Goal: Information Seeking & Learning: Learn about a topic

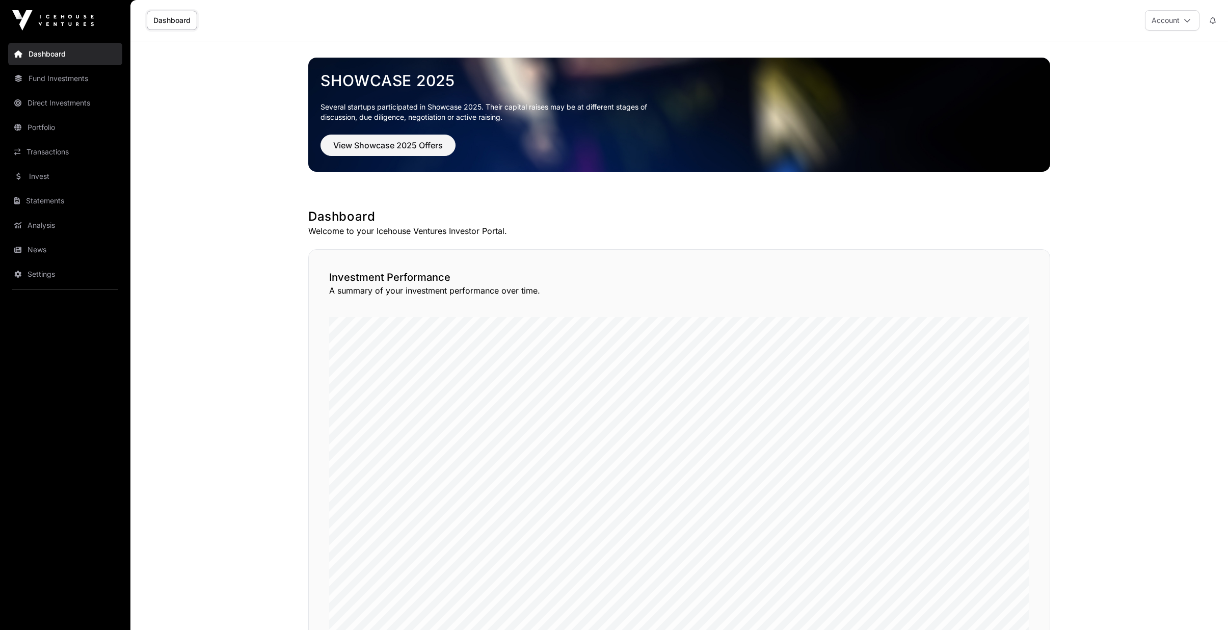
click at [64, 127] on link "Portfolio" at bounding box center [65, 127] width 114 height 22
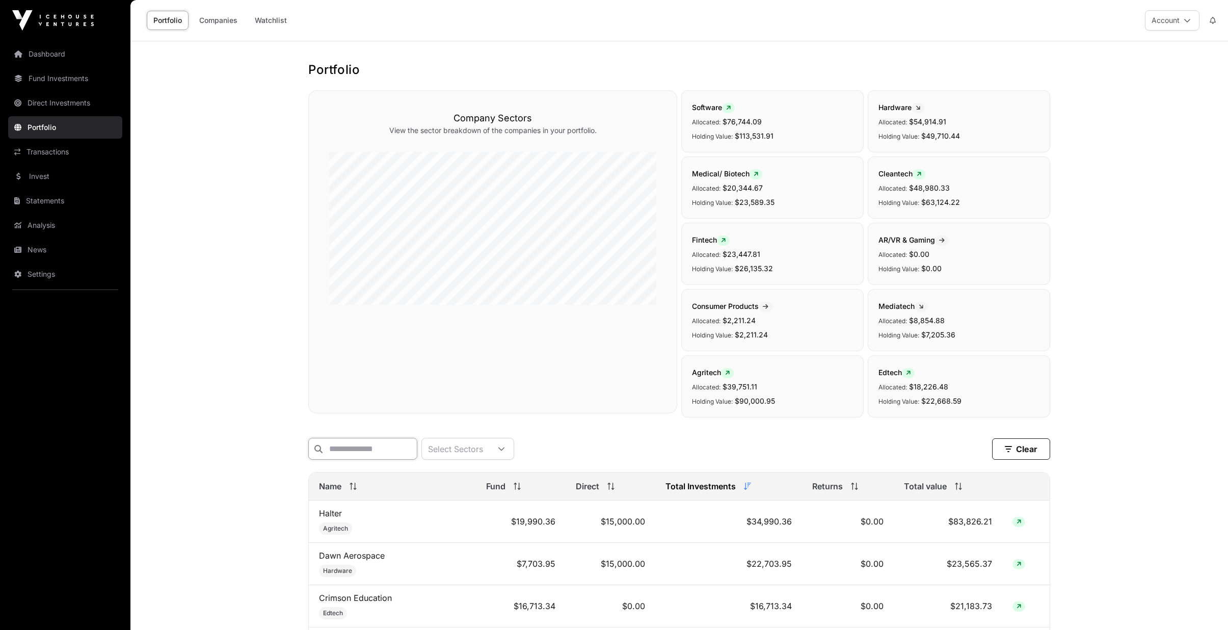
click at [361, 457] on input "text" at bounding box center [362, 449] width 109 height 22
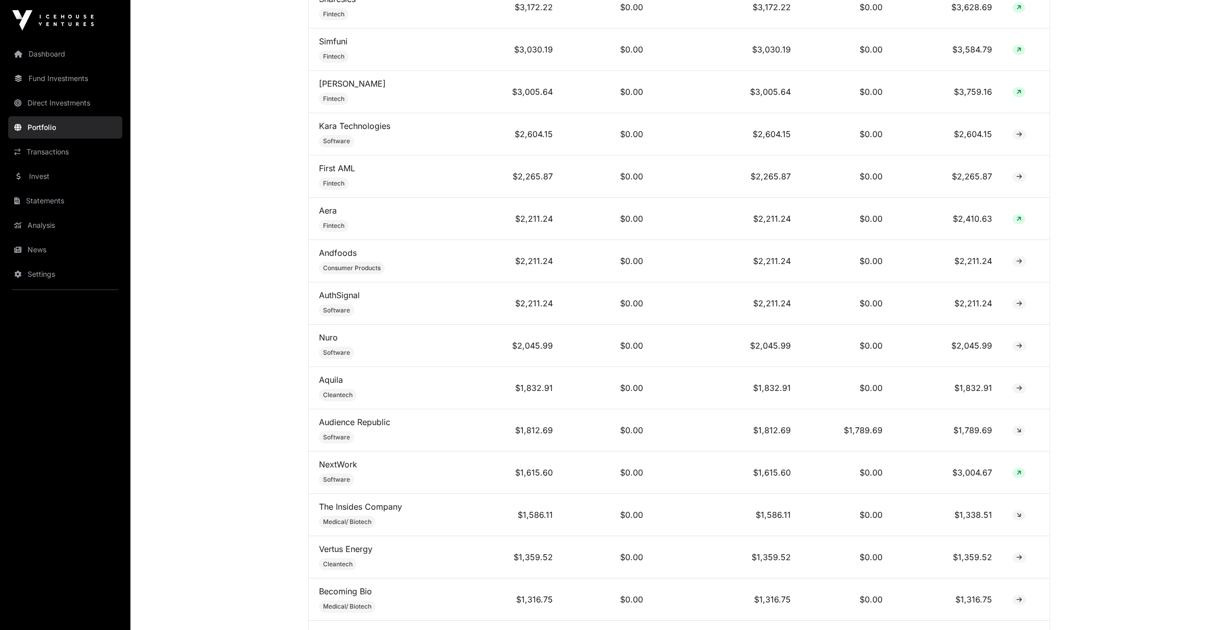
scroll to position [1070, 0]
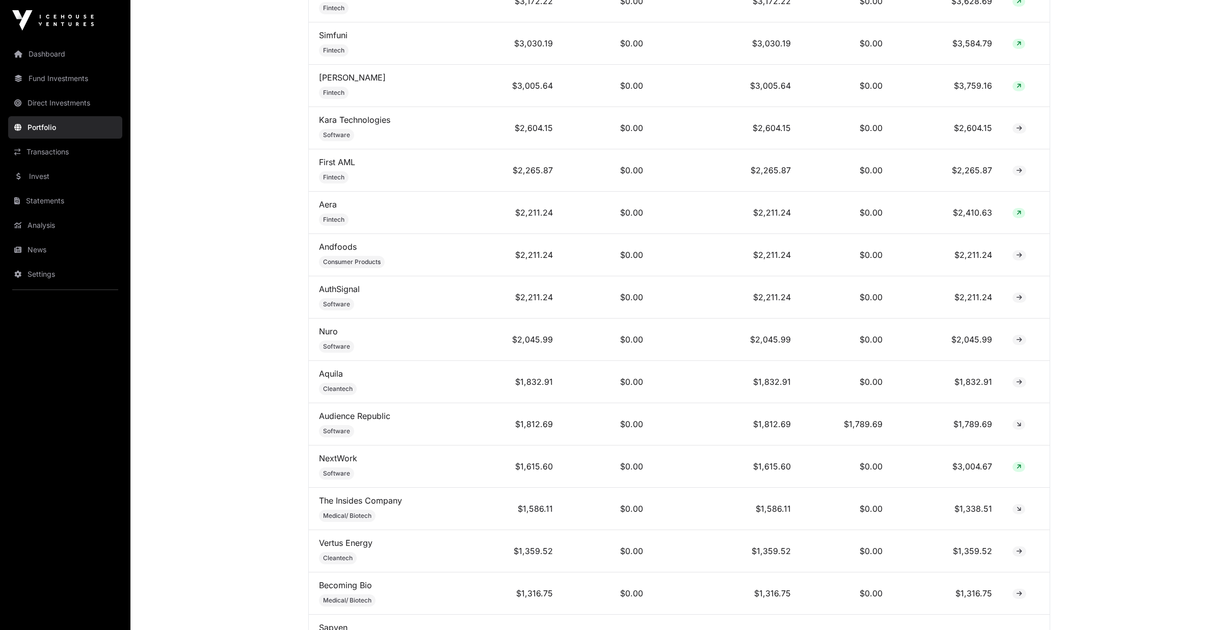
type input "*"
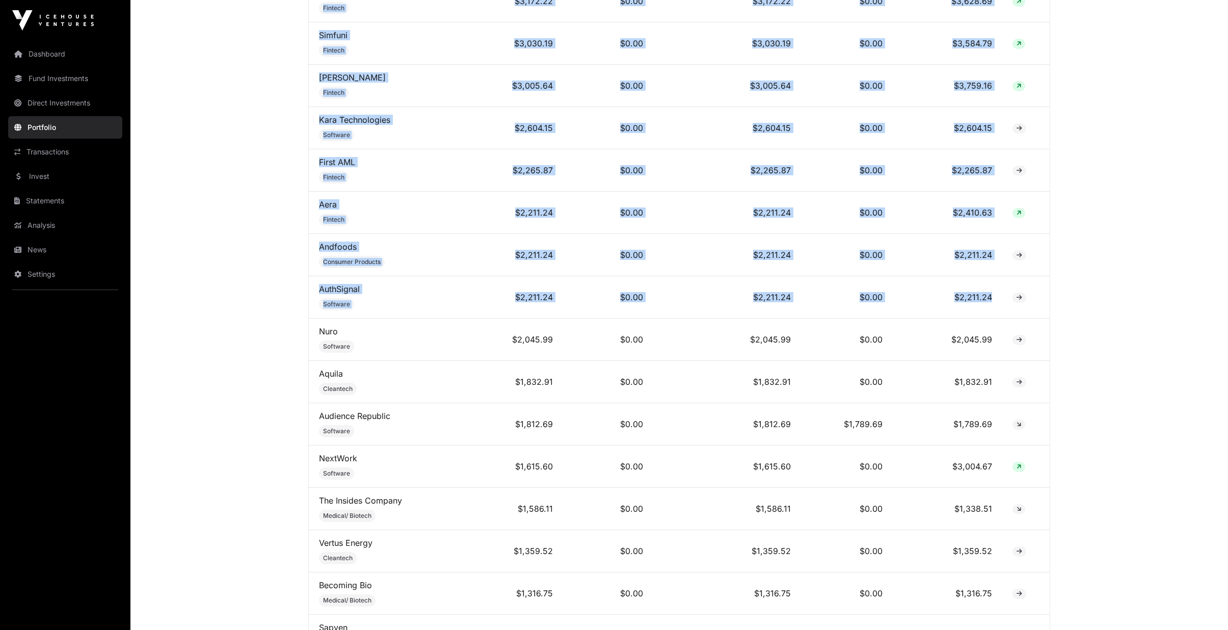
drag, startPoint x: 312, startPoint y: 336, endPoint x: 295, endPoint y: 335, distance: 16.8
click at [295, 335] on div "Portfolio Company Sectors View the sector breakdown of the companies in your po…" at bounding box center [679, 84] width 783 height 2185
click at [43, 51] on link "Dashboard" at bounding box center [65, 54] width 114 height 22
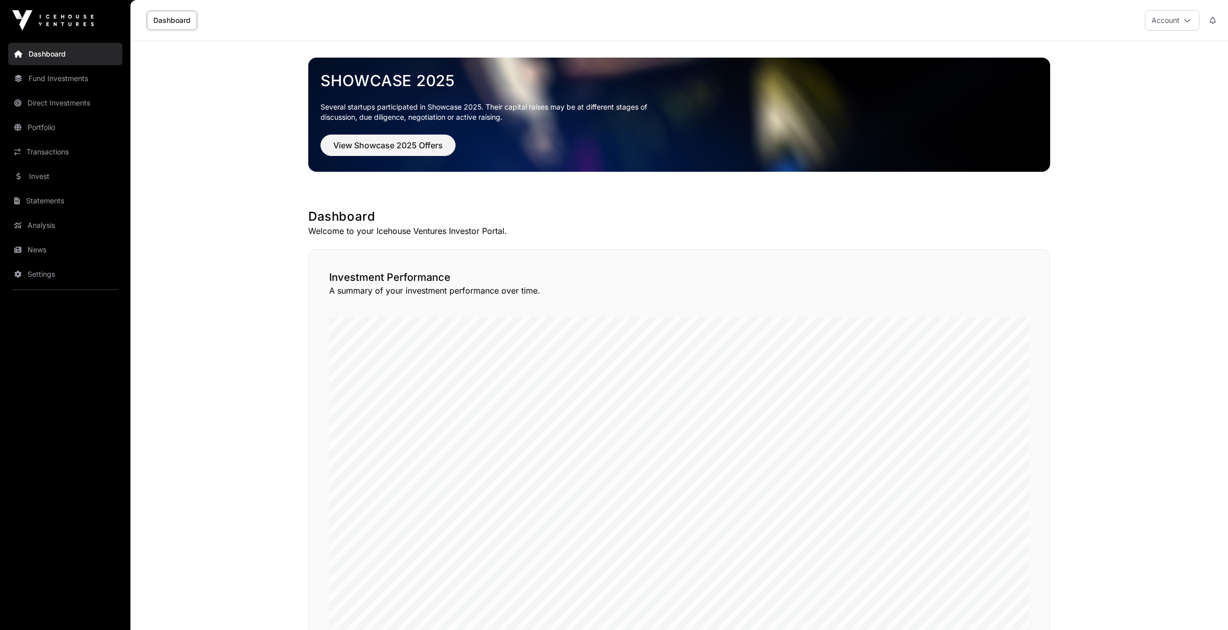
click at [37, 246] on link "News" at bounding box center [65, 249] width 114 height 22
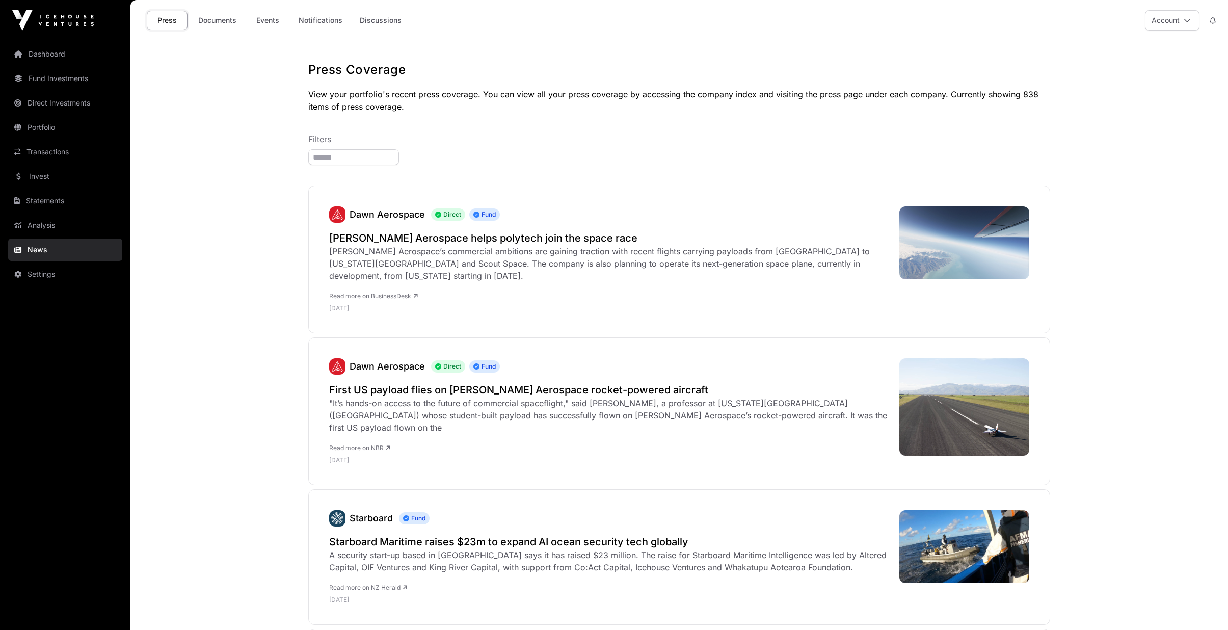
click at [264, 17] on link "Events" at bounding box center [267, 20] width 41 height 19
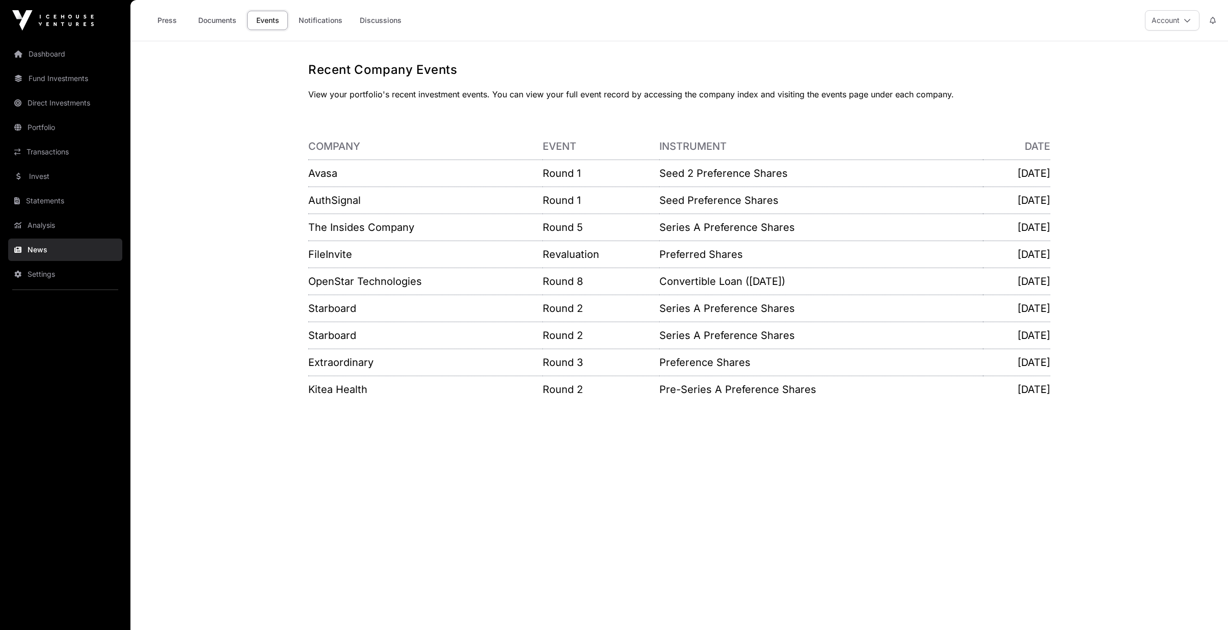
click at [386, 284] on link "OpenStar Technologies" at bounding box center [365, 281] width 114 height 12
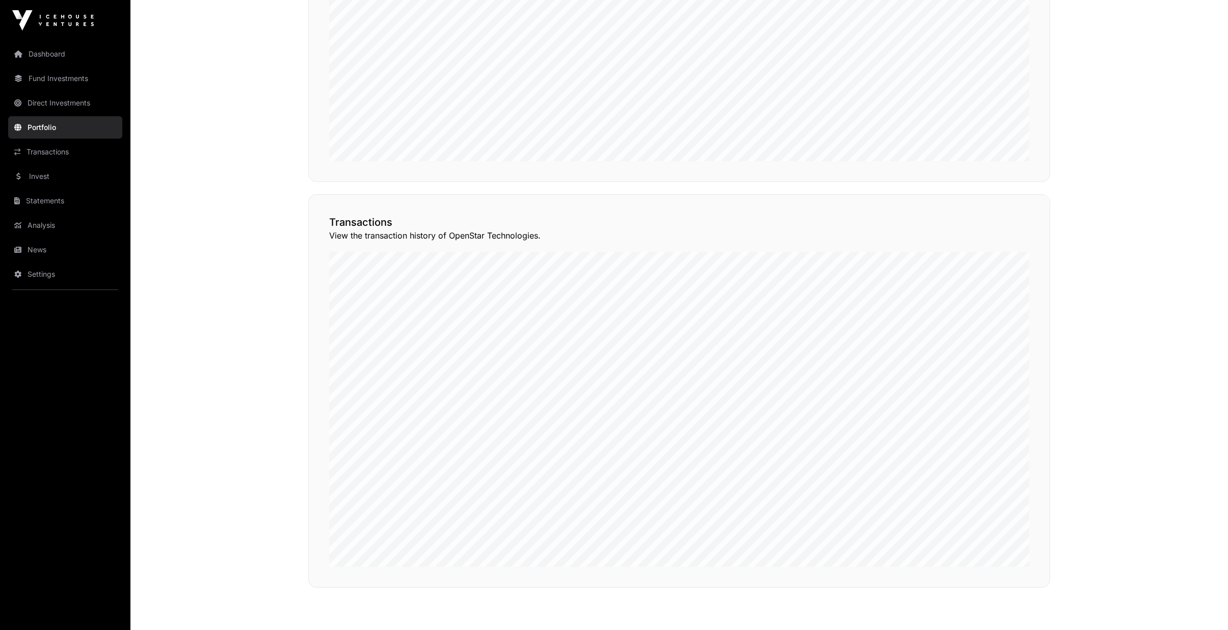
scroll to position [817, 0]
click at [1001, 125] on button "View Transactions" at bounding box center [1004, 116] width 84 height 17
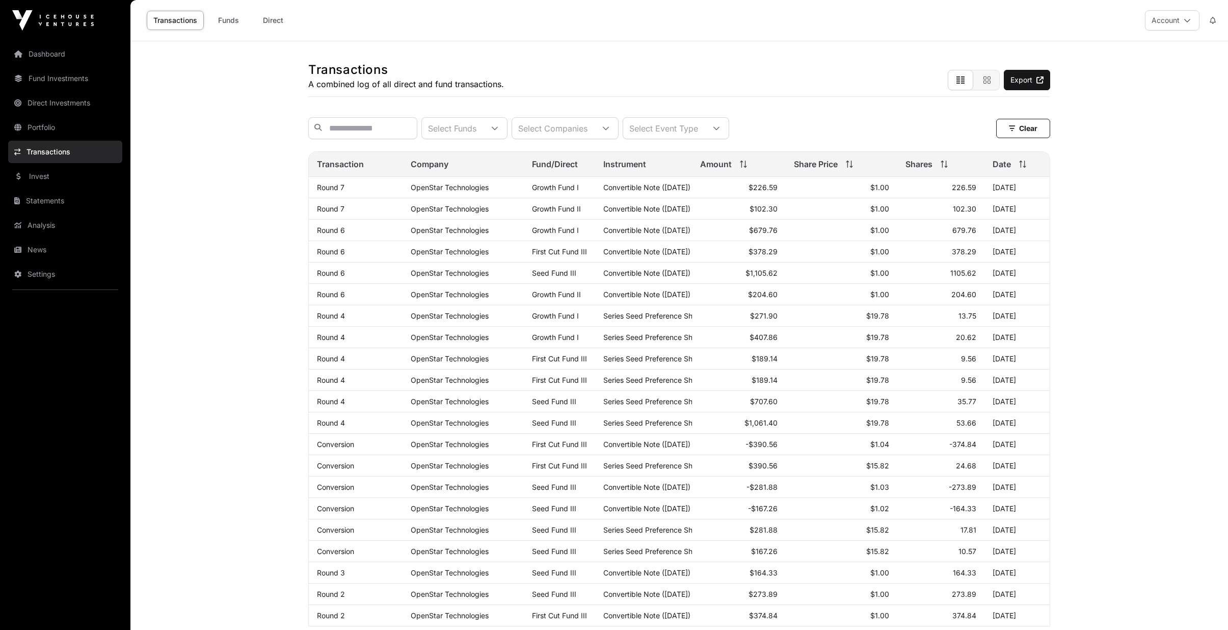
click at [54, 250] on link "News" at bounding box center [65, 249] width 114 height 22
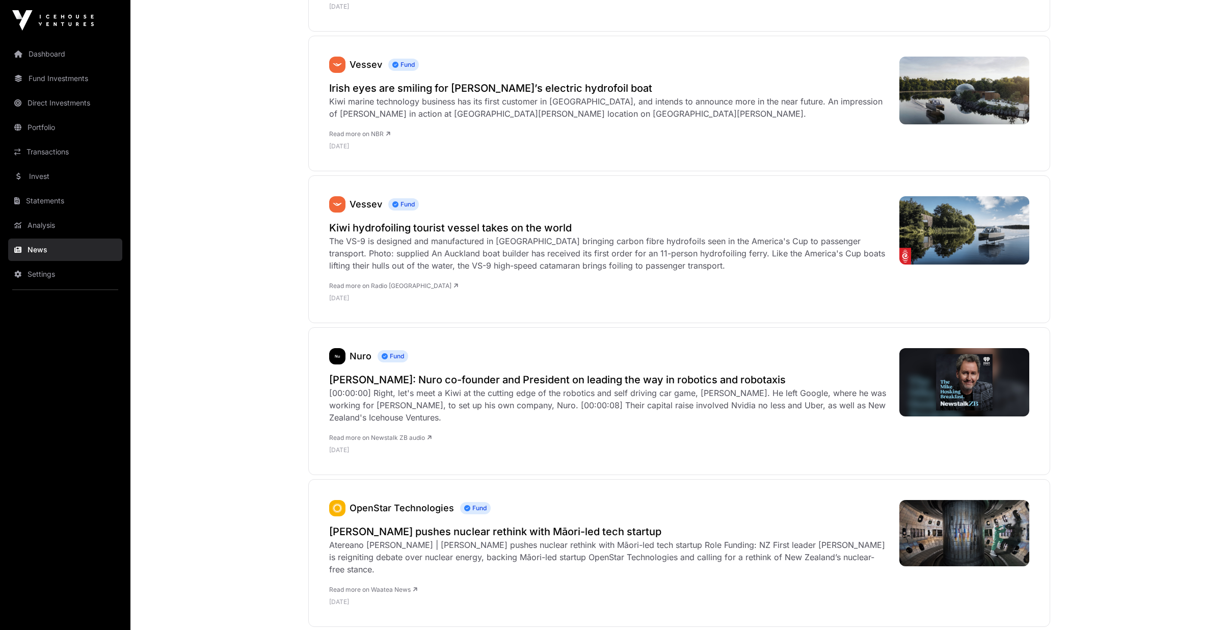
scroll to position [713, 0]
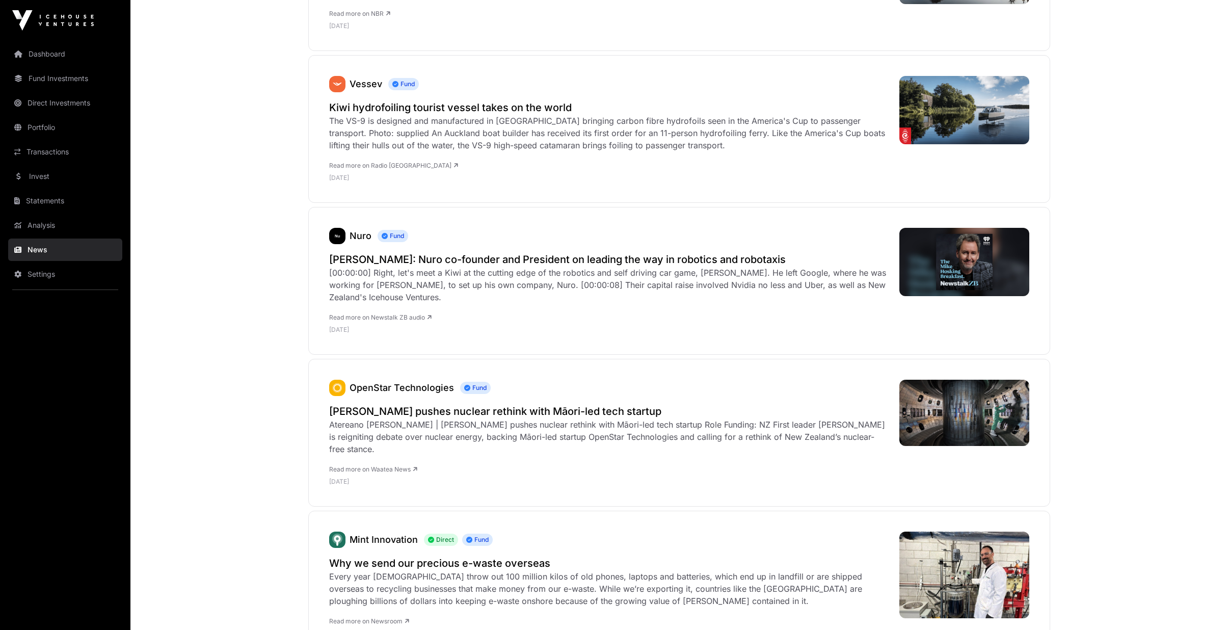
click at [529, 281] on div "[00:00:00] Right, let's meet a Kiwi at the cutting edge of the robotics and sel…" at bounding box center [609, 284] width 560 height 37
click at [516, 244] on div "Nuro Fund [PERSON_NAME]: Nuro co-founder and President on leading the way in ro…" at bounding box center [609, 281] width 560 height 106
click at [516, 252] on h2 "[PERSON_NAME]: Nuro co-founder and President on leading the way in robotics and…" at bounding box center [609, 259] width 560 height 14
